Goal: Information Seeking & Learning: Find specific fact

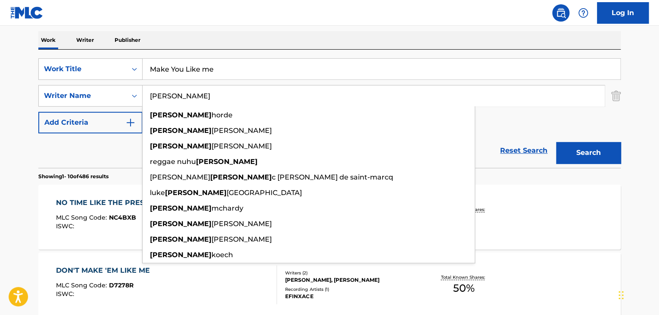
click at [565, 121] on div "SearchWithCriteriaa2f214c1-e396-45b5-99de-d037e381e6fb Work Title Make You Like…" at bounding box center [329, 95] width 583 height 75
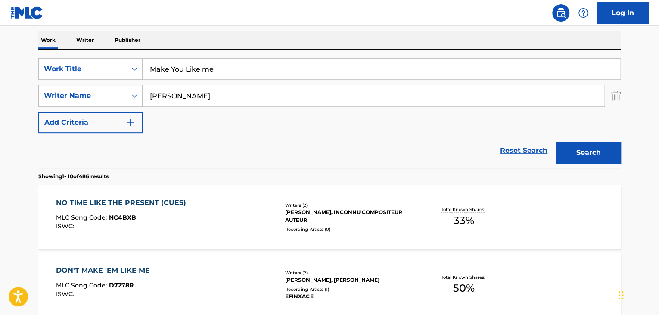
click at [429, 73] on input "Make You Like me" at bounding box center [382, 69] width 478 height 21
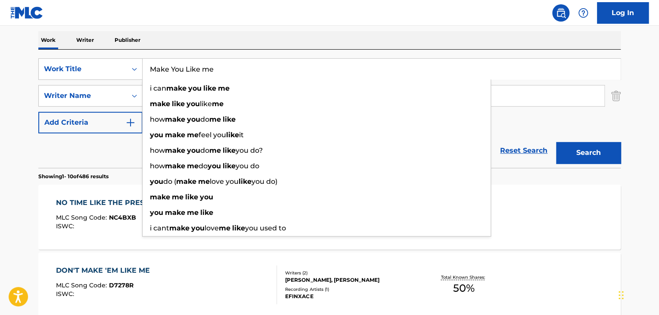
paste input "[PERSON_NAME]"
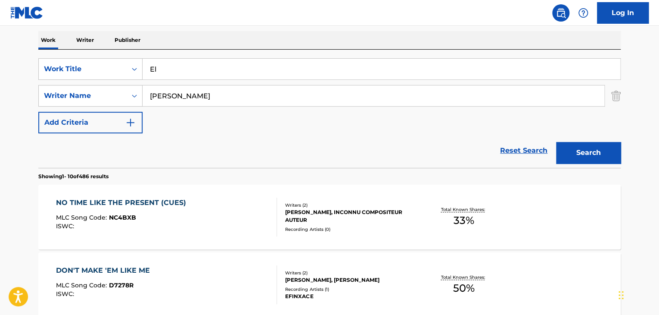
type input "E"
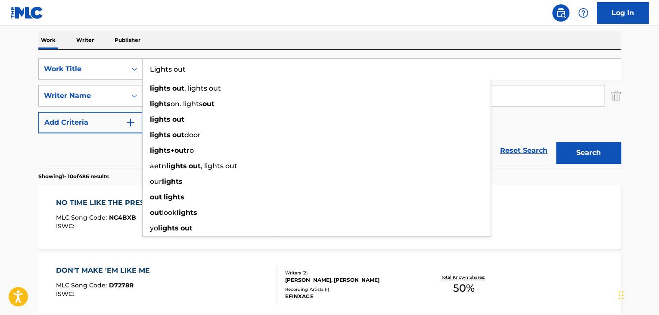
type input "Lights out"
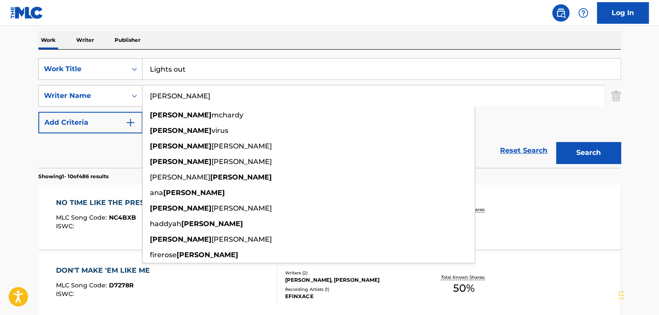
paste input "[PERSON_NAME]"
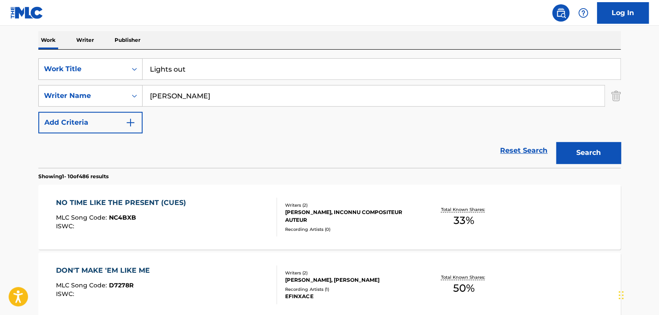
type input "[PERSON_NAME]"
click at [556, 142] on button "Search" at bounding box center [588, 153] width 65 height 22
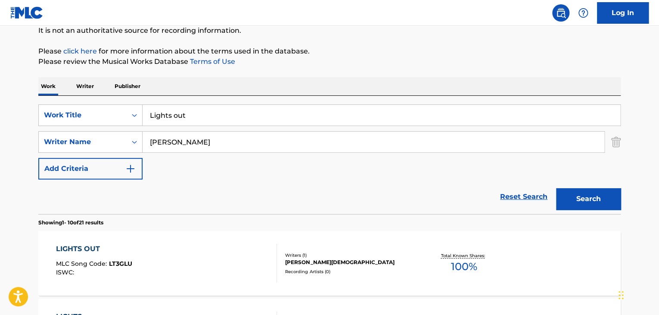
scroll to position [134, 0]
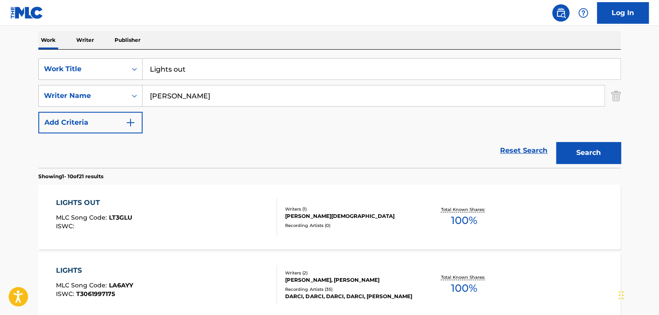
click at [96, 204] on div "LIGHTS OUT" at bounding box center [94, 202] width 76 height 10
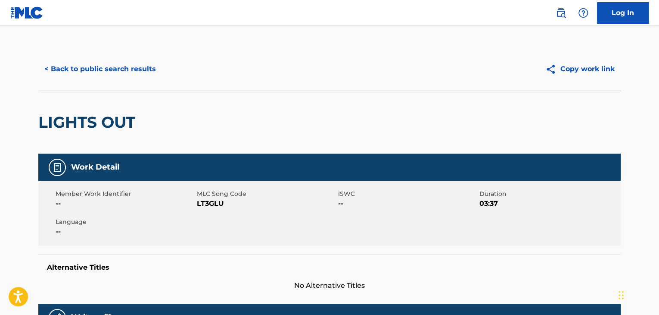
click at [209, 209] on div "Member Work Identifier -- MLC Song Code LT3GLU ISWC -- Duration 03:37 Language …" at bounding box center [329, 213] width 583 height 65
copy span "LT3GLU"
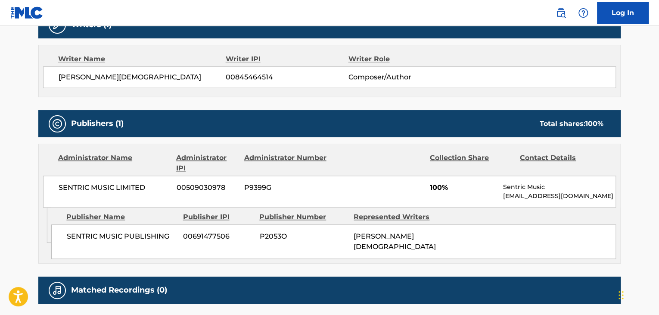
scroll to position [345, 0]
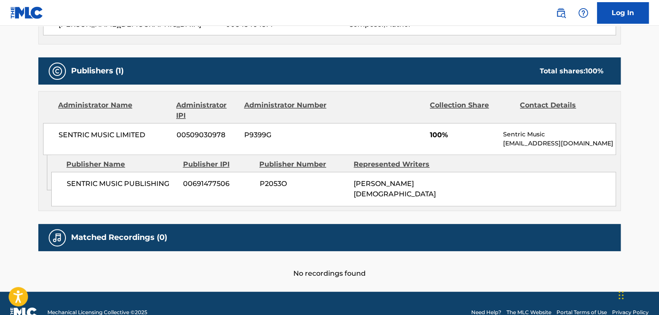
click at [84, 180] on span "SENTRIC MUSIC PUBLISHING" at bounding box center [122, 183] width 110 height 10
click at [84, 179] on span "SENTRIC MUSIC PUBLISHING" at bounding box center [122, 183] width 110 height 10
click at [84, 178] on span "SENTRIC MUSIC PUBLISHING" at bounding box center [122, 183] width 110 height 10
click at [84, 175] on div "SENTRIC MUSIC PUBLISHING 00691477506 P2053O [PERSON_NAME]" at bounding box center [333, 189] width 565 height 34
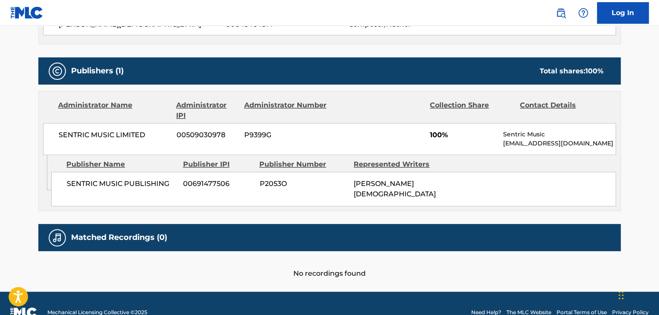
click at [87, 182] on span "SENTRIC MUSIC PUBLISHING" at bounding box center [122, 183] width 110 height 10
copy div "SENTRIC MUSIC PUBLISHING"
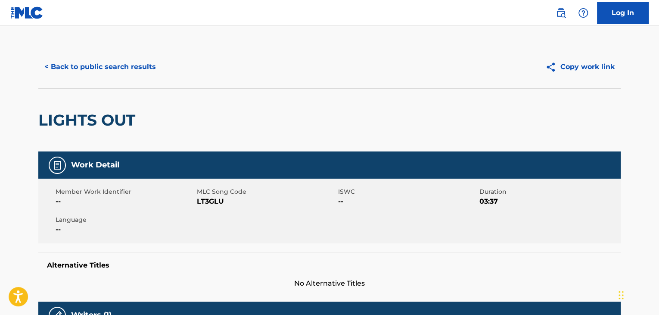
scroll to position [0, 0]
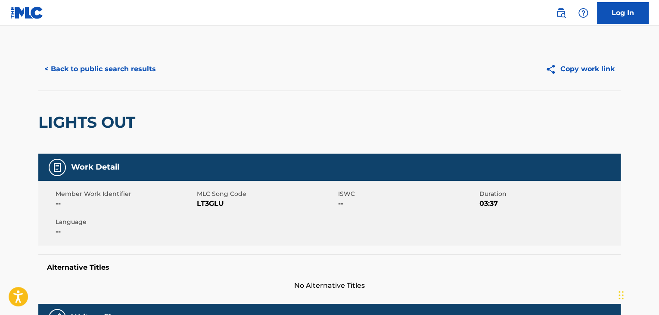
click at [78, 73] on button "< Back to public search results" at bounding box center [100, 69] width 124 height 22
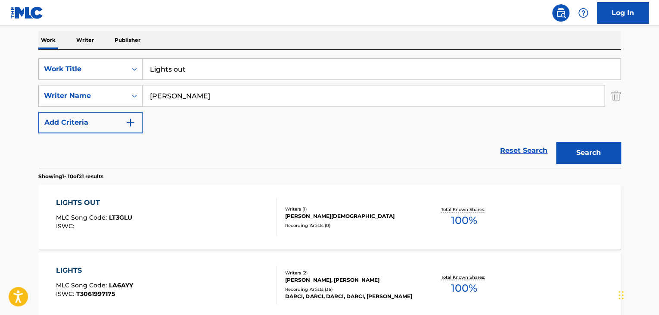
click at [182, 69] on input "Lights out" at bounding box center [382, 69] width 478 height 21
click at [183, 69] on input "Lights out" at bounding box center [382, 69] width 478 height 21
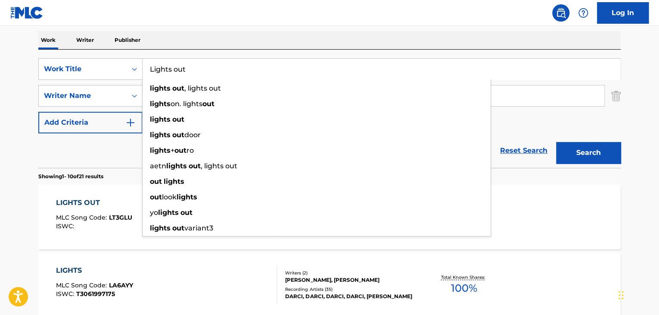
paste input "Taiko Stomp"
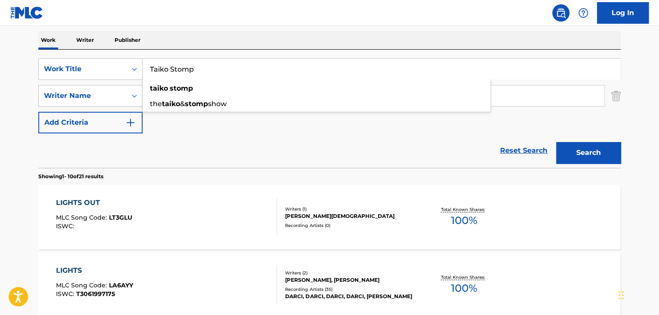
type input "Taiko Stomp"
click at [556, 142] on button "Search" at bounding box center [588, 153] width 65 height 22
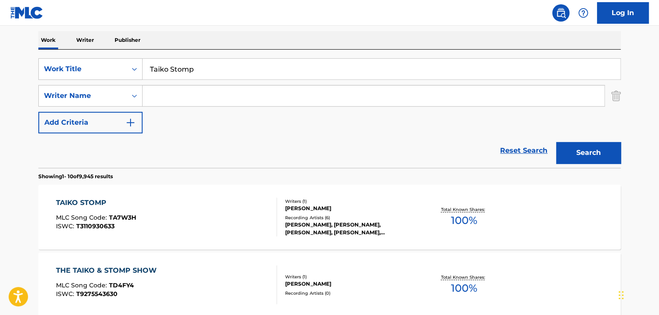
click at [97, 201] on div "TAIKO STOMP" at bounding box center [96, 202] width 80 height 10
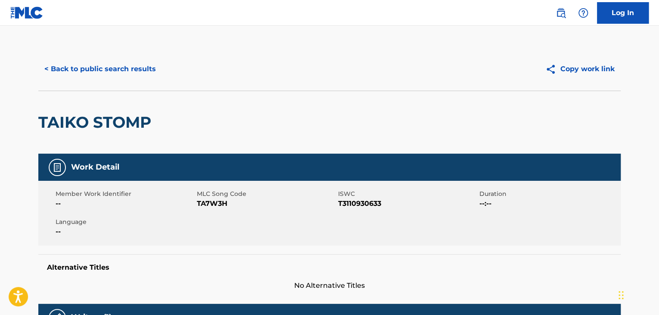
click at [203, 203] on span "TA7W3H" at bounding box center [266, 203] width 139 height 10
copy span "TA7W3H"
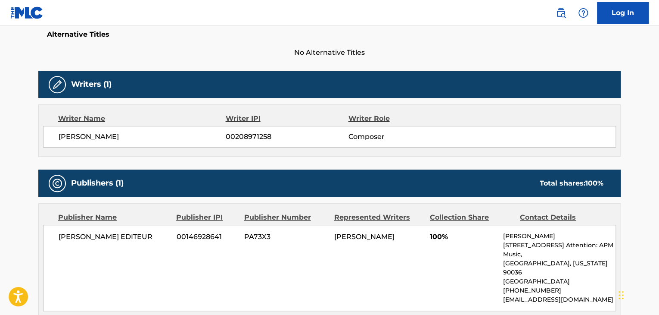
scroll to position [287, 0]
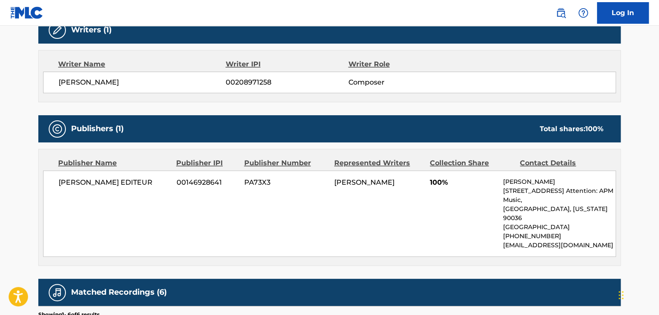
click at [137, 180] on span "[PERSON_NAME] EDITEUR" at bounding box center [115, 182] width 112 height 10
copy div "[PERSON_NAME] EDITEUR"
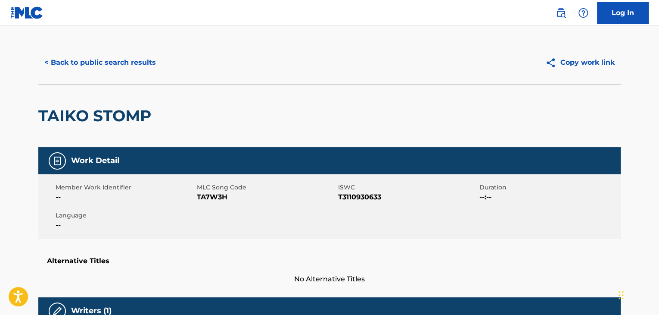
scroll to position [0, 0]
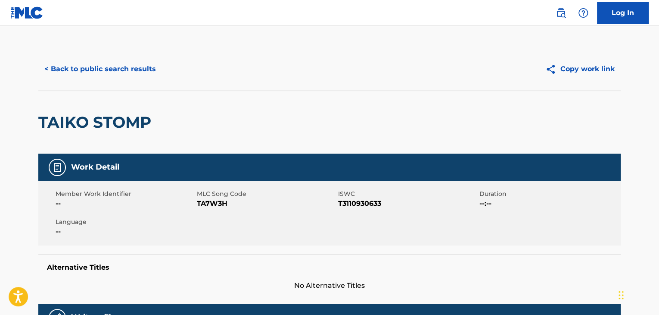
click at [110, 66] on button "< Back to public search results" at bounding box center [100, 69] width 124 height 22
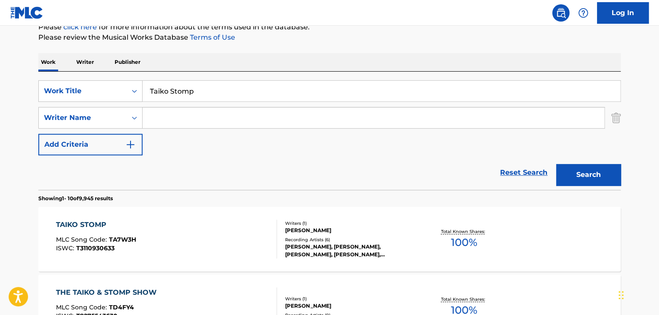
scroll to position [105, 0]
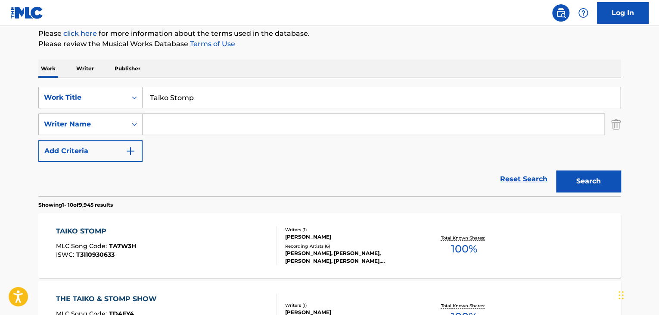
click at [190, 100] on input "Taiko Stomp" at bounding box center [382, 97] width 478 height 21
paste input "Fabulous Kisses"
type input "Fabulous Kisses"
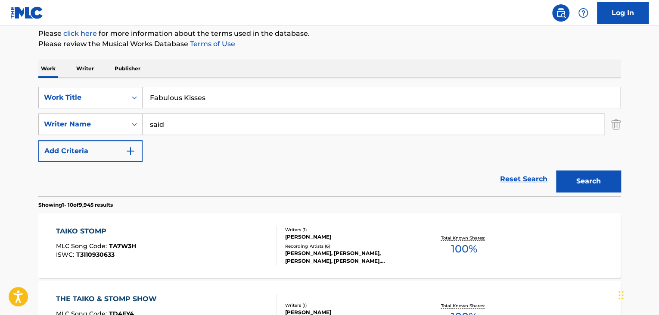
type input "said"
click at [556, 170] on button "Search" at bounding box center [588, 181] width 65 height 22
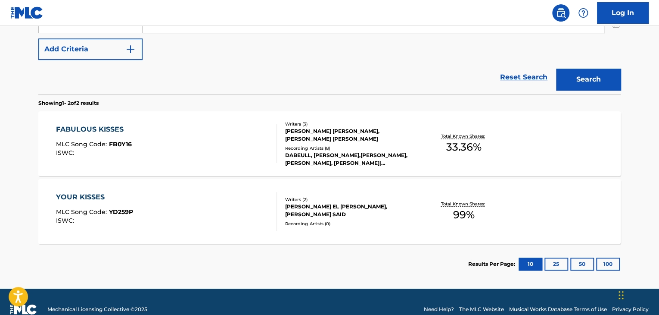
scroll to position [222, 0]
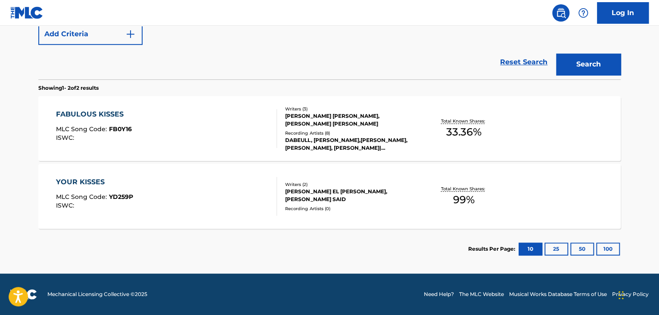
click at [97, 114] on div "FABULOUS KISSES" at bounding box center [94, 114] width 76 height 10
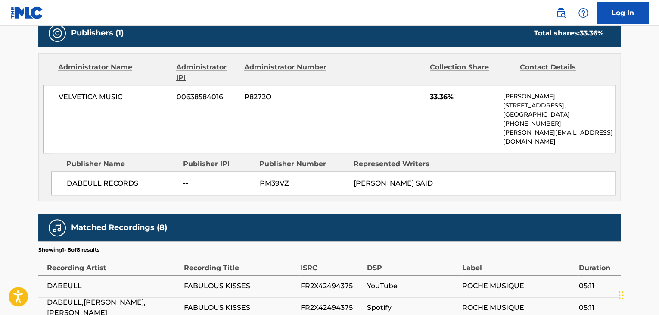
scroll to position [402, 0]
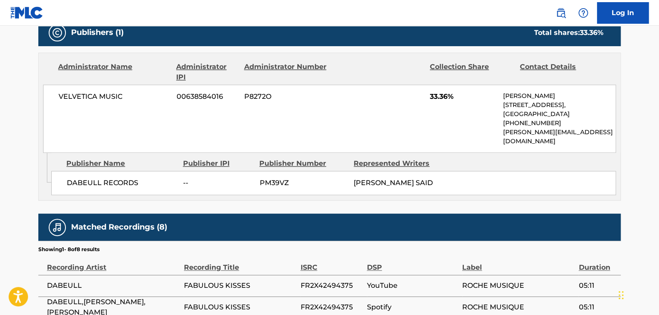
click at [160, 178] on span "DABEULL RECORDS" at bounding box center [122, 183] width 110 height 10
click at [158, 178] on span "DABEULL RECORDS" at bounding box center [122, 183] width 110 height 10
click at [157, 178] on span "DABEULL RECORDS" at bounding box center [122, 183] width 110 height 10
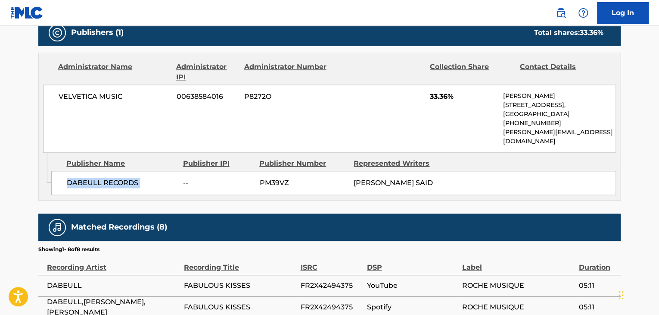
copy div "DABEULL RECORDS"
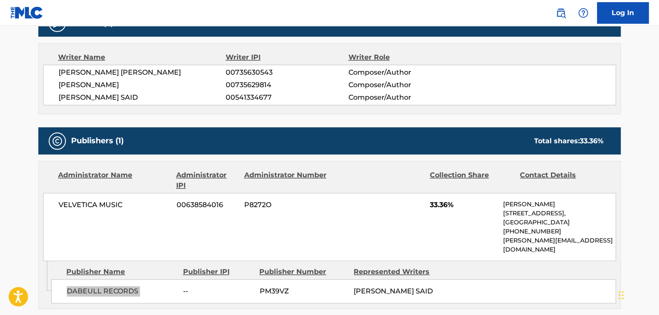
scroll to position [287, 0]
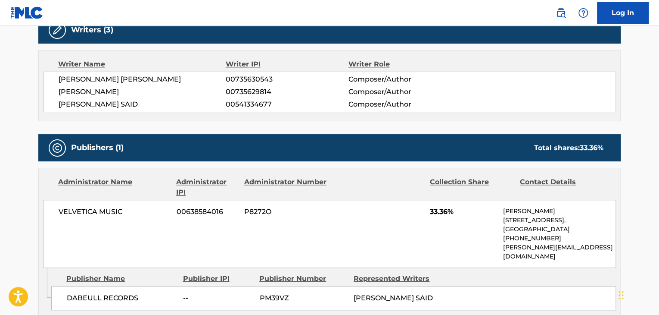
click at [128, 80] on span "[PERSON_NAME] [PERSON_NAME]" at bounding box center [142, 79] width 167 height 10
copy div "[PERSON_NAME] [PERSON_NAME]"
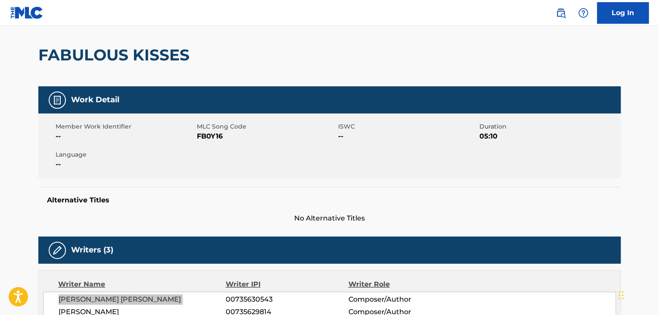
scroll to position [57, 0]
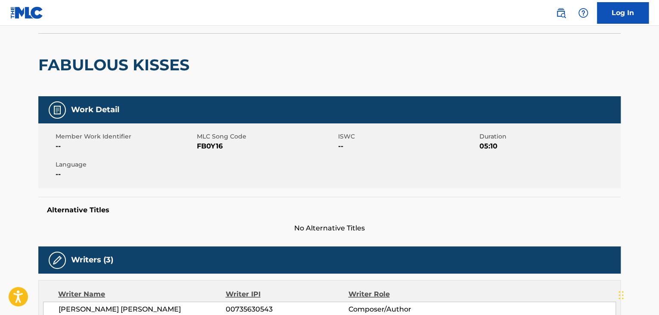
click at [206, 145] on span "FB0Y16" at bounding box center [266, 146] width 139 height 10
copy span "FB0Y16"
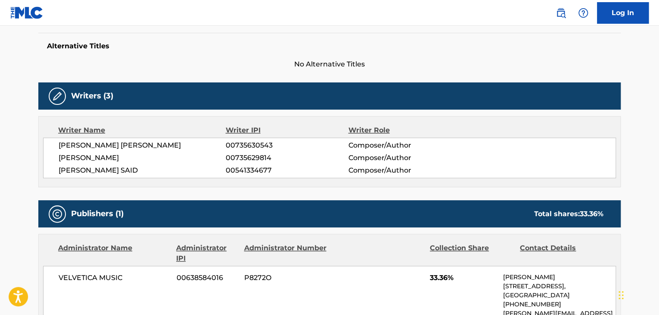
scroll to position [230, 0]
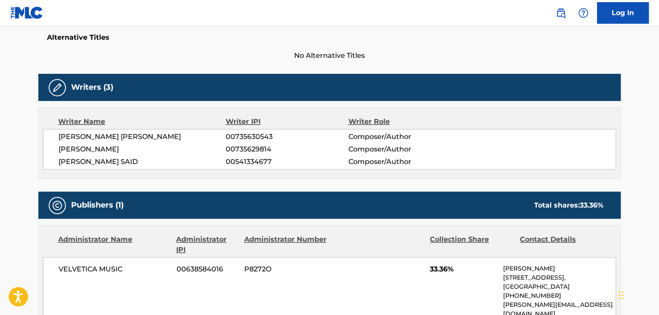
click at [107, 152] on span "[PERSON_NAME]" at bounding box center [142, 149] width 167 height 10
copy div "[PERSON_NAME]"
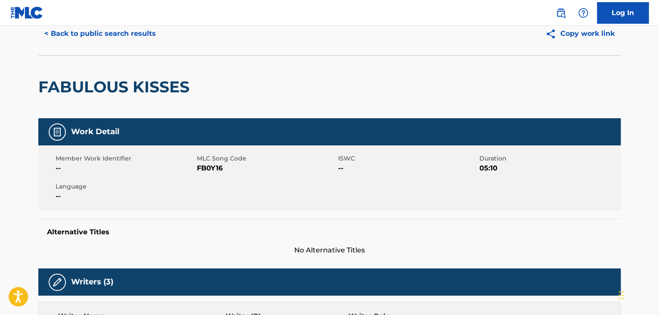
scroll to position [0, 0]
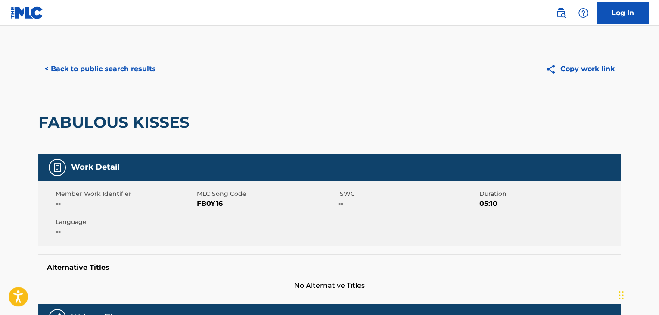
click at [138, 71] on button "< Back to public search results" at bounding box center [100, 69] width 124 height 22
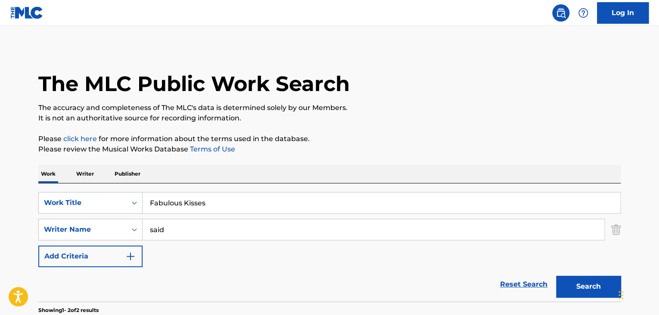
scroll to position [172, 0]
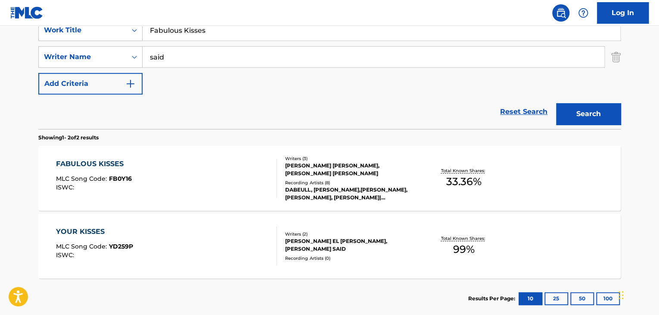
click at [222, 33] on input "Fabulous Kisses" at bounding box center [382, 30] width 478 height 21
paste input "I Can't Stop"
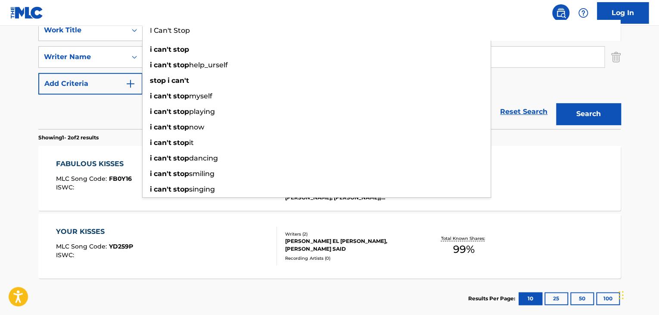
type input "I Can't Stop"
click at [592, 112] on button "Search" at bounding box center [588, 114] width 65 height 22
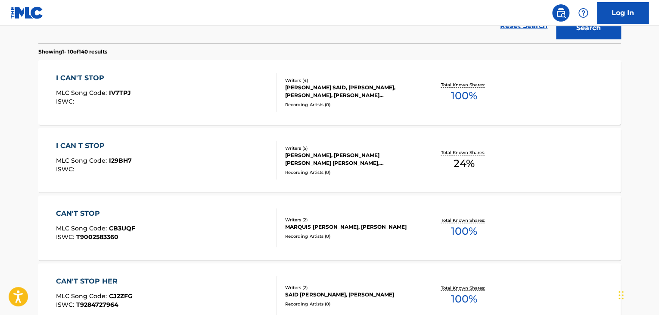
scroll to position [259, 0]
click at [83, 144] on div "I CAN T STOP" at bounding box center [94, 145] width 76 height 10
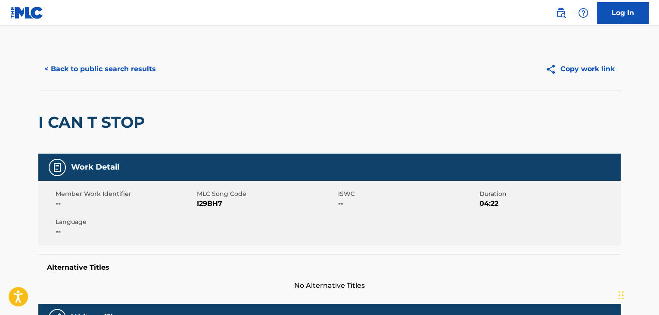
click at [205, 200] on span "I29BH7" at bounding box center [266, 203] width 139 height 10
click at [204, 200] on span "I29BH7" at bounding box center [266, 203] width 139 height 10
copy span "I29BH7"
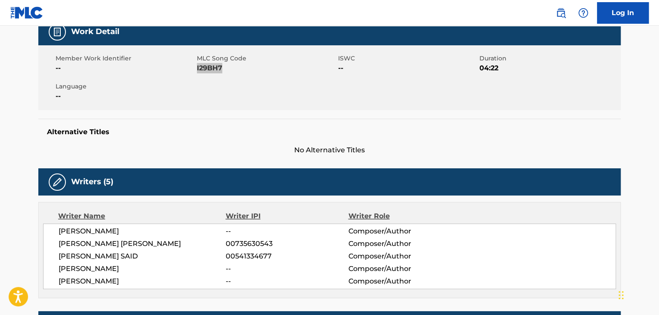
scroll to position [144, 0]
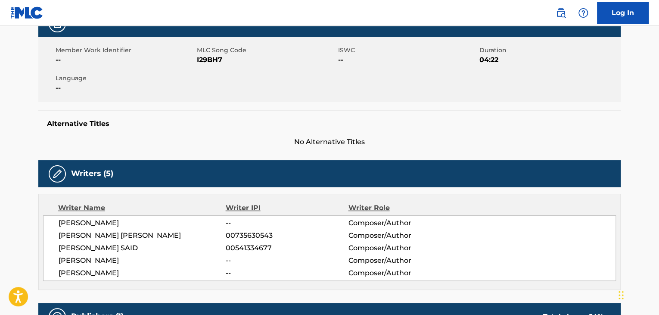
click at [94, 219] on span "[PERSON_NAME]" at bounding box center [142, 223] width 167 height 10
click at [95, 219] on span "[PERSON_NAME]" at bounding box center [142, 223] width 167 height 10
copy div "[PERSON_NAME]"
click at [127, 235] on span "[PERSON_NAME] [PERSON_NAME]" at bounding box center [142, 235] width 167 height 10
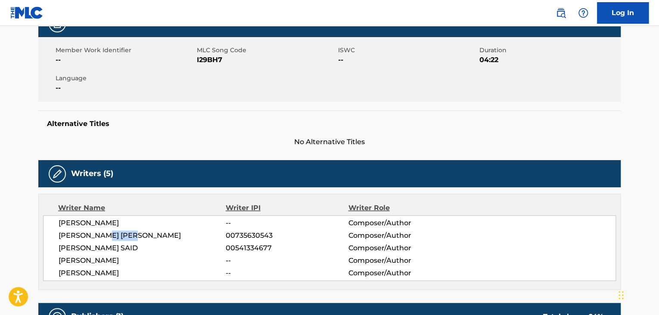
click at [127, 235] on span "[PERSON_NAME] [PERSON_NAME]" at bounding box center [142, 235] width 167 height 10
click at [128, 235] on span "[PERSON_NAME] [PERSON_NAME]" at bounding box center [142, 235] width 167 height 10
click at [100, 263] on span "[PERSON_NAME]" at bounding box center [142, 260] width 167 height 10
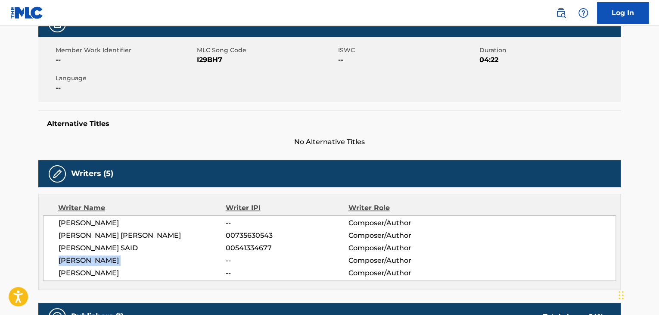
click at [100, 263] on span "[PERSON_NAME]" at bounding box center [142, 260] width 167 height 10
click at [121, 272] on span "[PERSON_NAME]" at bounding box center [142, 273] width 167 height 10
click at [122, 272] on span "[PERSON_NAME]" at bounding box center [142, 273] width 167 height 10
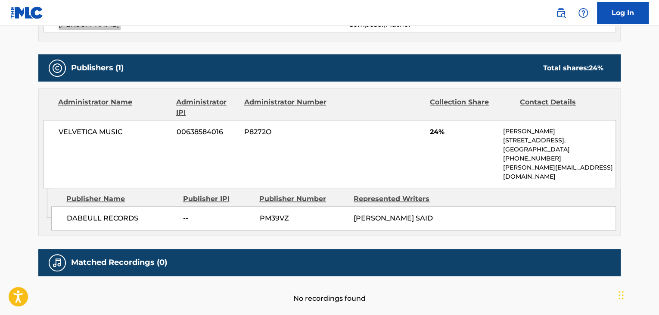
scroll to position [402, 0]
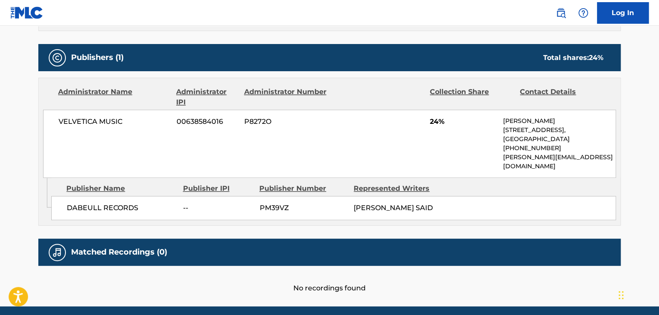
click at [111, 203] on span "DABEULL RECORDS" at bounding box center [122, 208] width 110 height 10
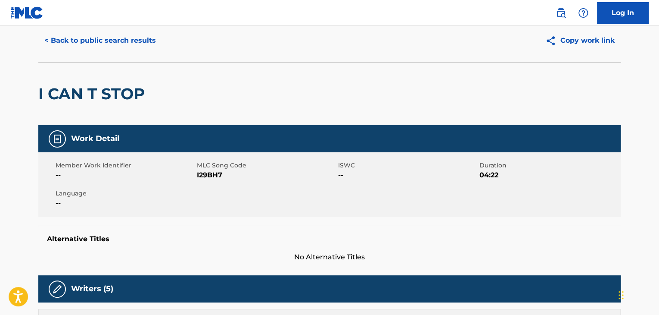
click at [105, 44] on button "< Back to public search results" at bounding box center [100, 41] width 124 height 22
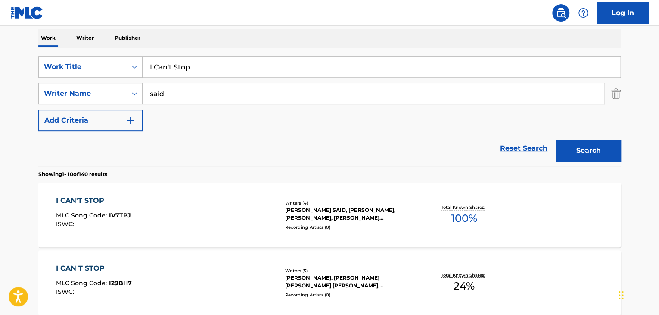
scroll to position [135, 0]
click at [246, 64] on input "I Can't Stop" at bounding box center [382, 67] width 478 height 21
click at [248, 64] on input "I Can't Stop" at bounding box center [382, 67] width 478 height 21
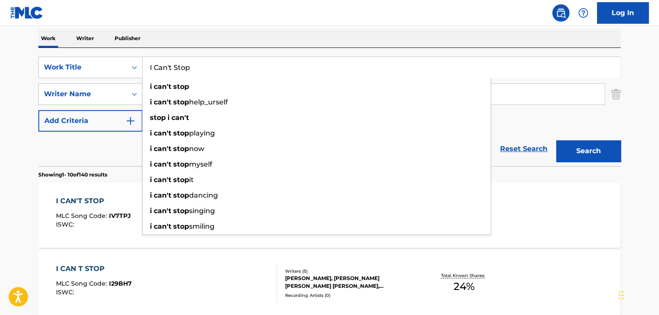
paste input "Summer Seizures"
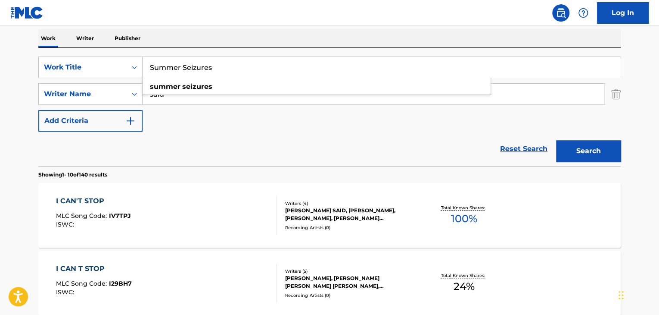
type input "Summer Seizures"
click at [527, 99] on input "said" at bounding box center [374, 94] width 462 height 21
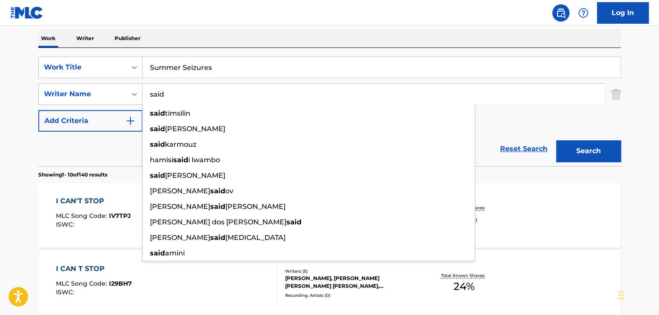
click at [527, 99] on input "said" at bounding box center [374, 94] width 462 height 21
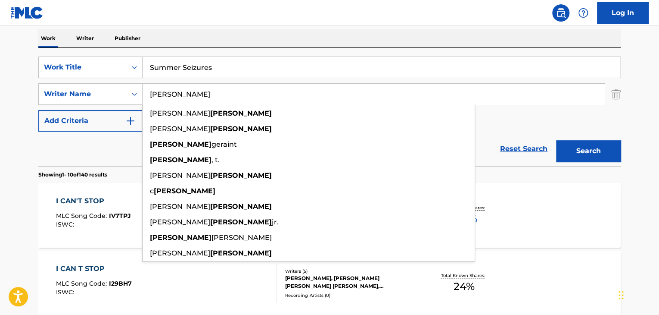
type input "[PERSON_NAME]"
click at [556, 140] on button "Search" at bounding box center [588, 151] width 65 height 22
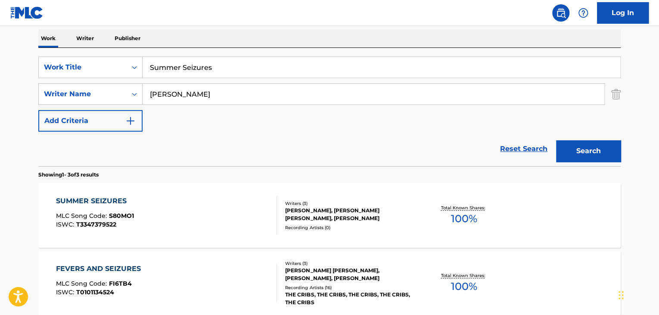
click at [87, 203] on div "SUMMER SEIZURES" at bounding box center [95, 201] width 78 height 10
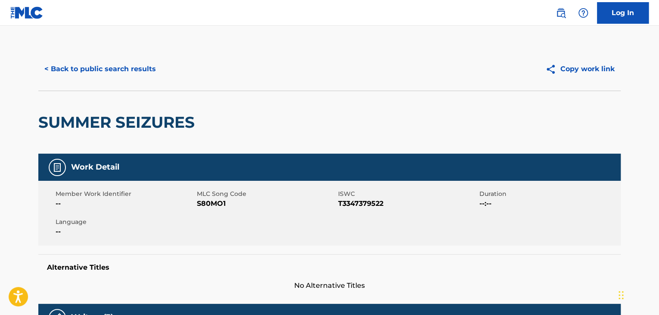
click at [215, 209] on div "Member Work Identifier -- MLC Song Code S80MO1 ISWC T3347379522 Duration --:-- …" at bounding box center [329, 213] width 583 height 65
click at [216, 209] on div "Member Work Identifier -- MLC Song Code S80MO1 ISWC T3347379522 Duration --:-- …" at bounding box center [329, 213] width 583 height 65
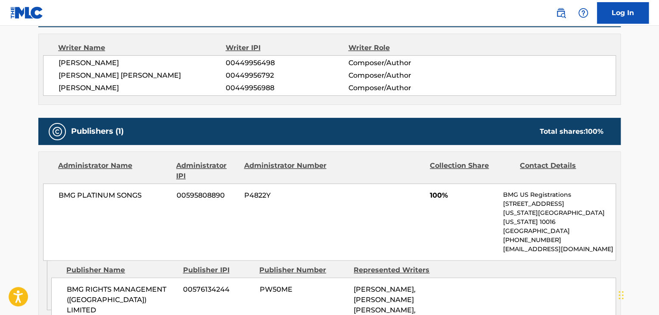
scroll to position [345, 0]
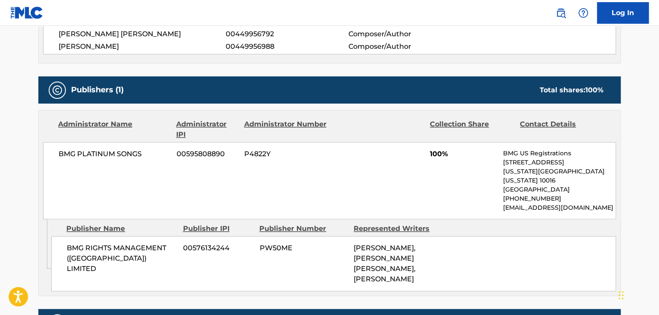
click at [110, 243] on span "BMG RIGHTS MANAGEMENT ([GEOGRAPHIC_DATA]) LIMITED" at bounding box center [122, 258] width 110 height 31
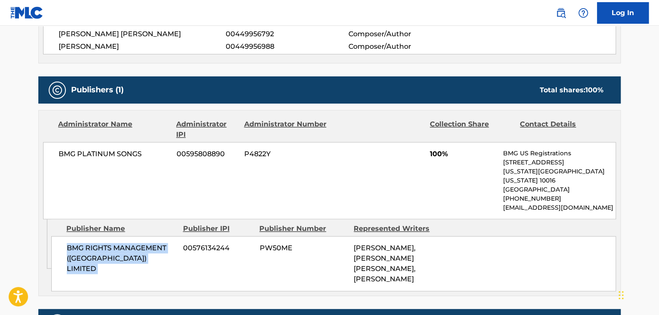
click at [111, 243] on span "BMG RIGHTS MANAGEMENT ([GEOGRAPHIC_DATA]) LIMITED" at bounding box center [122, 258] width 110 height 31
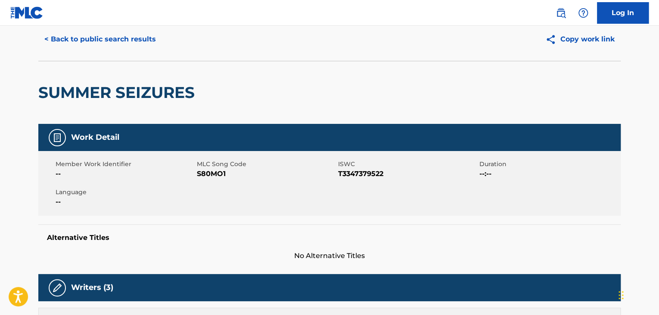
scroll to position [0, 0]
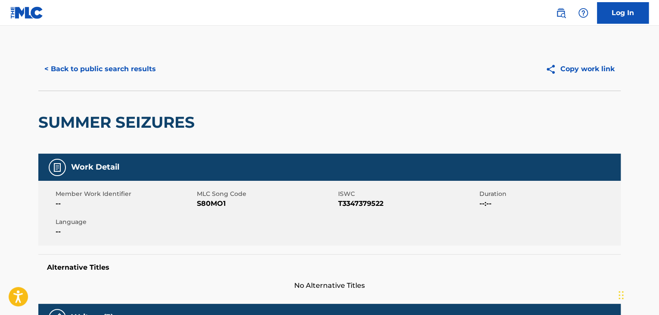
click at [144, 69] on button "< Back to public search results" at bounding box center [100, 69] width 124 height 22
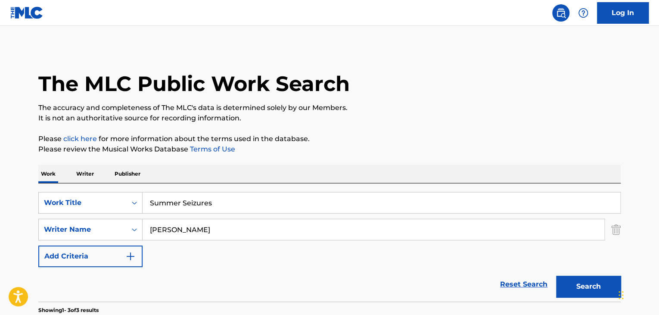
scroll to position [135, 0]
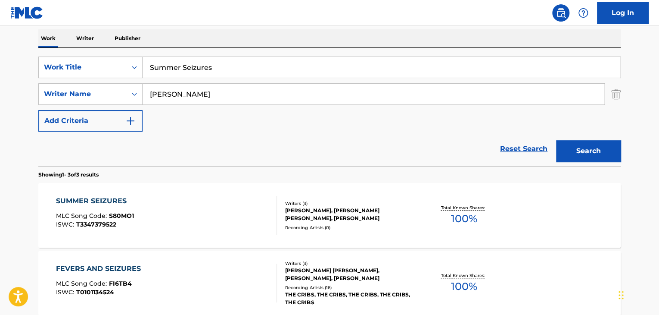
click at [241, 64] on input "Summer Seizures" at bounding box center [382, 67] width 478 height 21
click at [239, 64] on input "Summer Seizures" at bounding box center [382, 67] width 478 height 21
click at [240, 64] on input "Summer Seizures" at bounding box center [382, 67] width 478 height 21
click at [240, 62] on input "Summer Seizures" at bounding box center [382, 67] width 478 height 21
click at [239, 62] on input "Summer Seizures" at bounding box center [382, 67] width 478 height 21
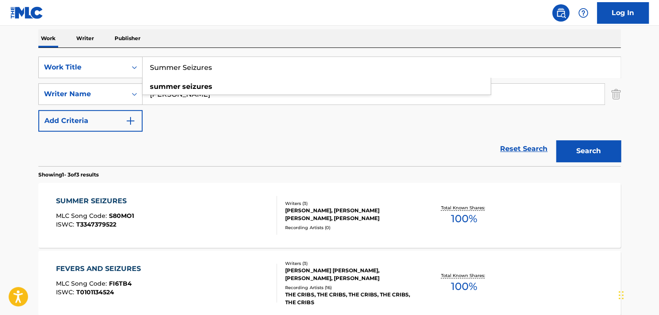
click at [239, 62] on input "Summer Seizures" at bounding box center [382, 67] width 478 height 21
paste input "no death no danger"
click at [240, 62] on input "Summer Seizuresno death no danger" at bounding box center [382, 67] width 478 height 21
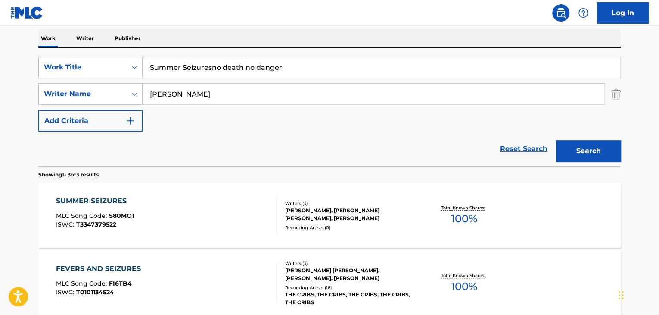
click at [240, 62] on input "Summer Seizuresno death no danger" at bounding box center [382, 67] width 478 height 21
click at [243, 64] on input "Summer Seizuresno death no danger" at bounding box center [382, 67] width 478 height 21
paste input "Search Form"
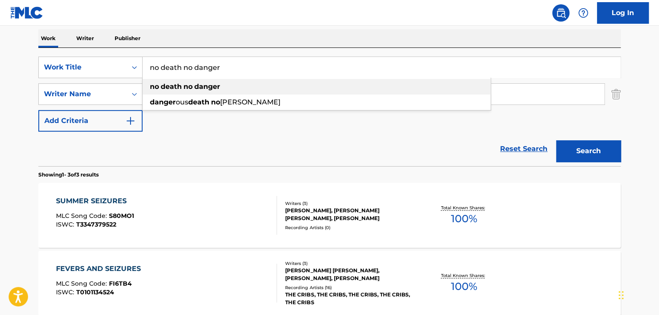
type input "no death no danger"
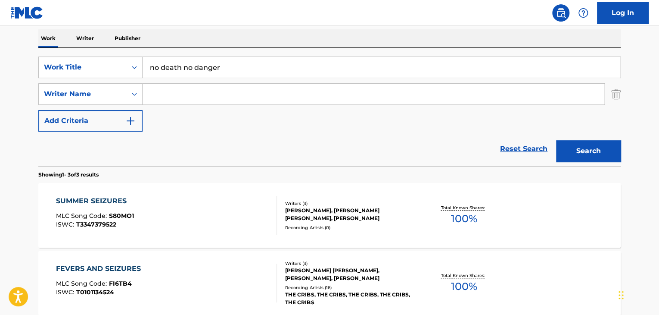
click at [556, 140] on button "Search" at bounding box center [588, 151] width 65 height 22
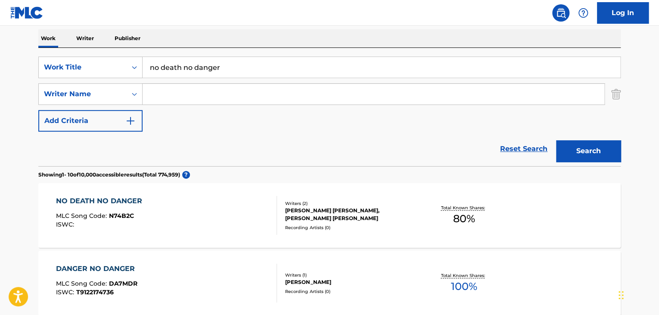
click at [135, 197] on div "NO DEATH NO DANGER" at bounding box center [101, 201] width 91 height 10
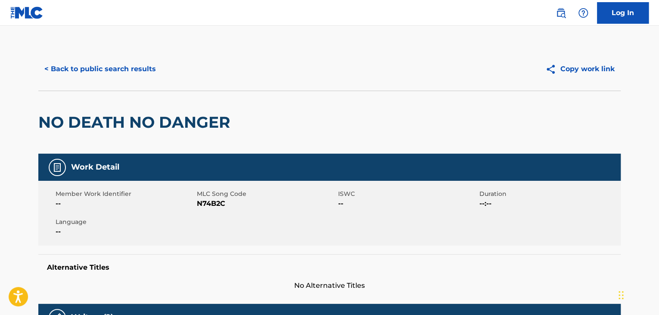
click at [228, 204] on span "N74B2C" at bounding box center [266, 203] width 139 height 10
drag, startPoint x: 228, startPoint y: 204, endPoint x: 220, endPoint y: 204, distance: 8.2
click at [224, 205] on span "N74B2C" at bounding box center [266, 203] width 139 height 10
click at [220, 204] on span "N74B2C" at bounding box center [266, 203] width 139 height 10
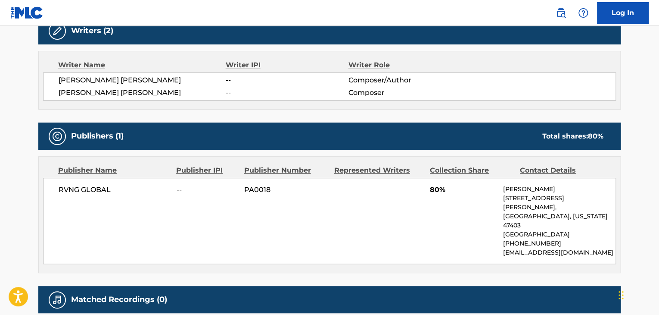
scroll to position [287, 0]
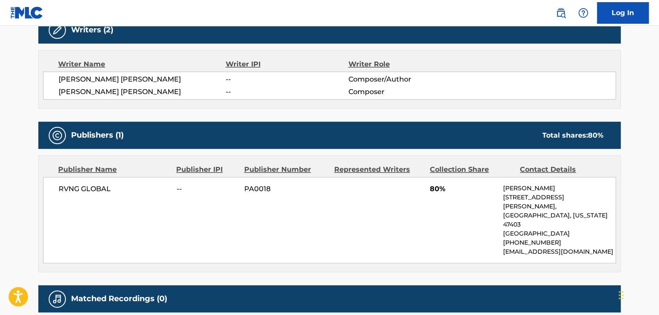
click at [89, 185] on span "RVNG GLOBAL" at bounding box center [115, 189] width 112 height 10
click at [91, 185] on span "RVNG GLOBAL" at bounding box center [115, 189] width 112 height 10
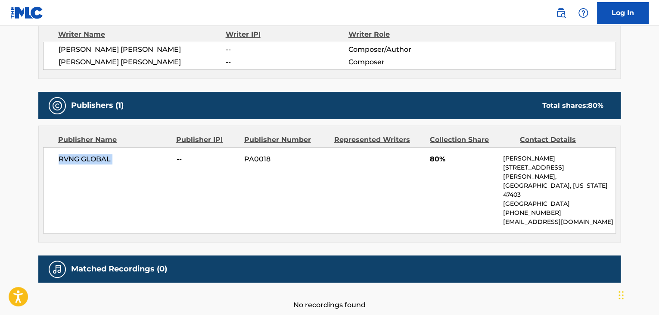
scroll to position [347, 0]
